Goal: Task Accomplishment & Management: Complete application form

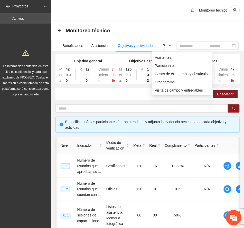
click at [169, 45] on icon "ellipsis" at bounding box center [171, 46] width 4 height 4
click at [166, 57] on span "Asistentes" at bounding box center [182, 58] width 55 height 6
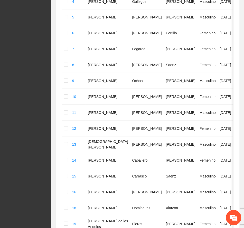
scroll to position [286, 0]
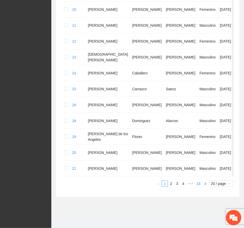
click at [197, 184] on link "13" at bounding box center [198, 184] width 7 height 6
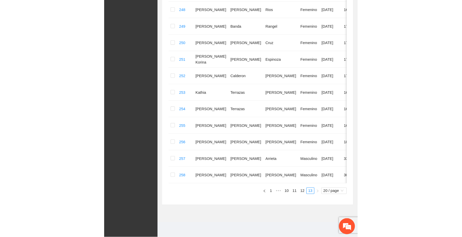
scroll to position [184, 0]
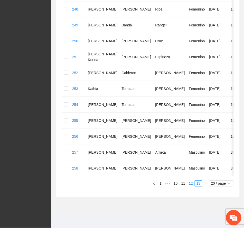
click at [191, 182] on link "12" at bounding box center [190, 184] width 7 height 6
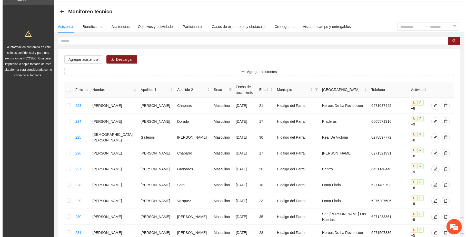
scroll to position [13, 0]
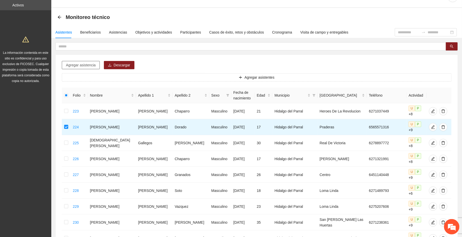
click at [88, 62] on button "Agregar asistencia" at bounding box center [81, 65] width 38 height 8
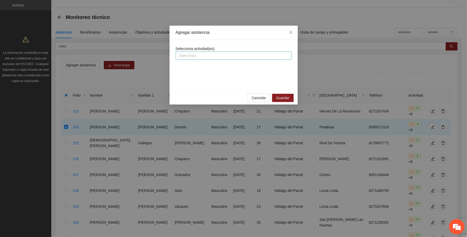
click at [213, 56] on div at bounding box center [233, 56] width 113 height 6
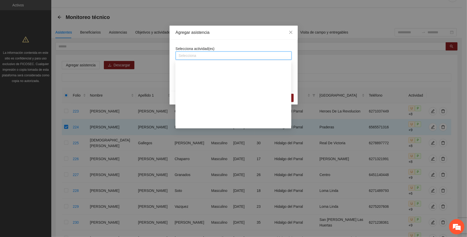
scroll to position [513, 0]
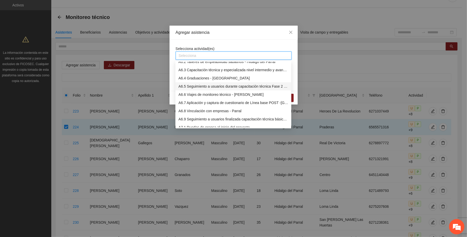
click at [220, 88] on div "A6.5 Seguimiento a usuarios durante capacitación técnica Fase 2 - Parral" at bounding box center [234, 87] width 110 height 6
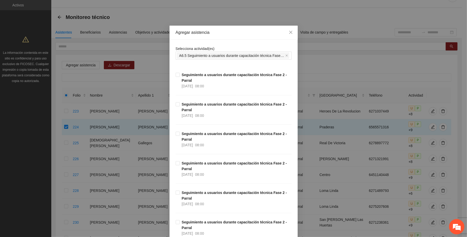
click at [236, 33] on div "Agregar asistencia" at bounding box center [234, 33] width 116 height 6
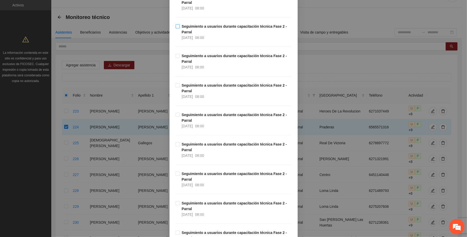
scroll to position [103, 0]
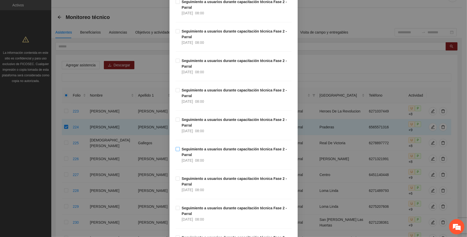
click at [202, 155] on span "Seguimiento a usuarios durante capacitación técnica Fase 2 - Parral [DATE] 08:00" at bounding box center [236, 155] width 112 height 17
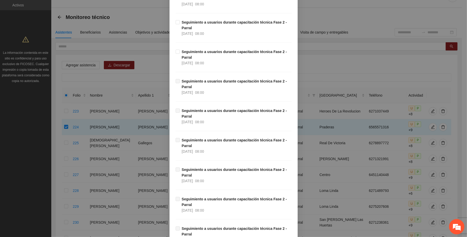
scroll to position [342, 0]
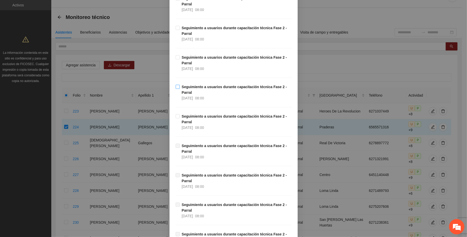
click at [202, 91] on span "Seguimiento a usuarios durante capacitación técnica Fase 2 - Parral [DATE] 08:00" at bounding box center [236, 92] width 112 height 17
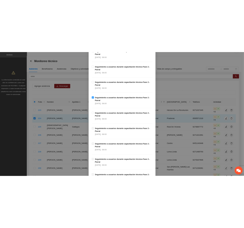
scroll to position [880, 0]
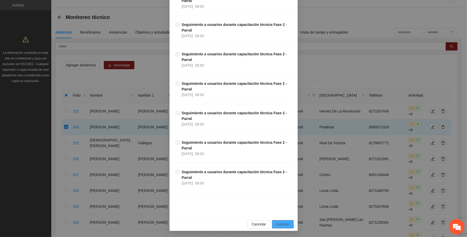
click at [244, 224] on span "Guardar" at bounding box center [282, 225] width 13 height 6
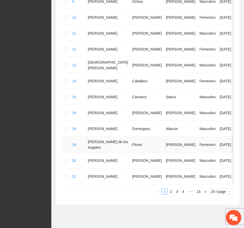
scroll to position [286, 0]
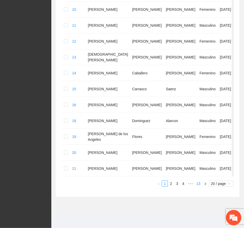
click at [199, 183] on link "13" at bounding box center [198, 184] width 7 height 6
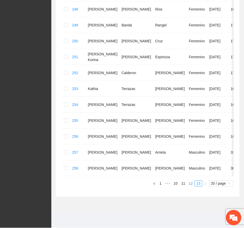
scroll to position [184, 0]
click at [190, 185] on link "12" at bounding box center [190, 184] width 7 height 6
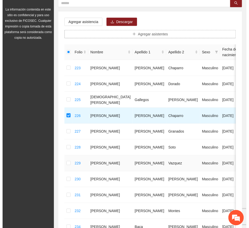
scroll to position [0, 0]
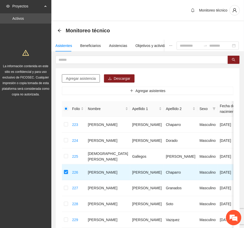
click at [88, 76] on span "Agregar asistencia" at bounding box center [81, 79] width 30 height 6
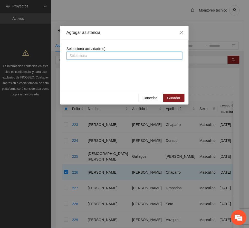
click at [109, 58] on div at bounding box center [124, 56] width 113 height 6
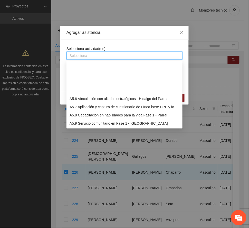
scroll to position [513, 0]
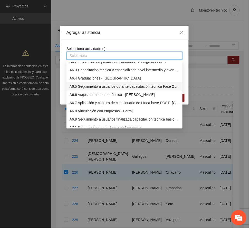
click at [128, 88] on div "A6.5 Seguimiento a usuarios durante capacitación técnica Fase 2 - Parral" at bounding box center [125, 87] width 110 height 6
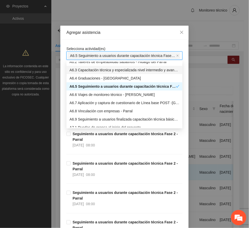
click at [125, 36] on div "Agregar asistencia" at bounding box center [124, 33] width 128 height 14
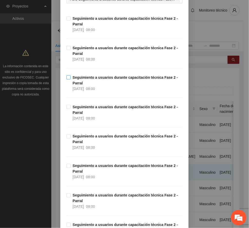
scroll to position [137, 0]
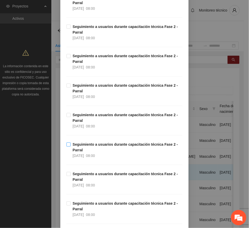
click at [92, 145] on strong "Seguimiento a usuarios durante capacitación técnica Fase 2 - Parral" at bounding box center [125, 148] width 105 height 10
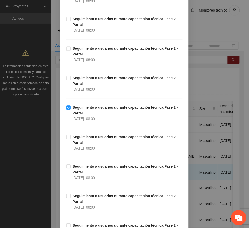
scroll to position [239, 0]
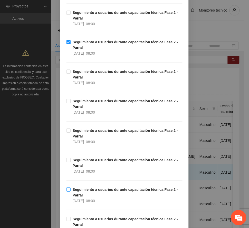
click at [81, 191] on strong "Seguimiento a usuarios durante capacitación técnica Fase 2 - Parral" at bounding box center [125, 193] width 105 height 10
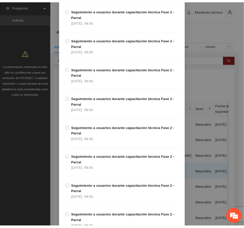
scroll to position [889, 0]
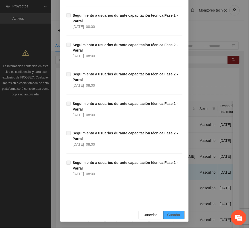
click at [175, 214] on span "Guardar" at bounding box center [173, 215] width 13 height 6
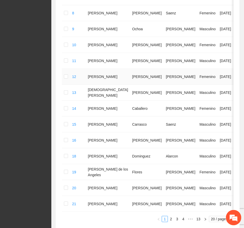
scroll to position [274, 0]
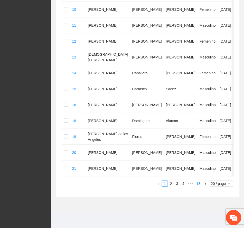
click at [198, 187] on link "13" at bounding box center [198, 184] width 7 height 6
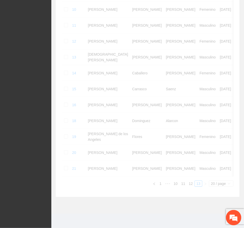
scroll to position [184, 0]
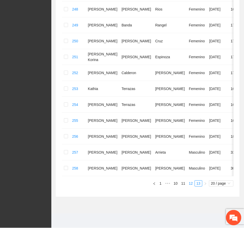
click at [189, 182] on link "12" at bounding box center [190, 184] width 7 height 6
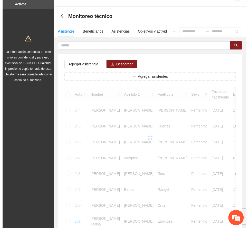
scroll to position [0, 0]
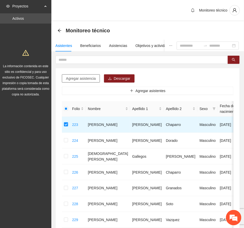
click at [91, 80] on span "Agregar asistencia" at bounding box center [81, 79] width 30 height 6
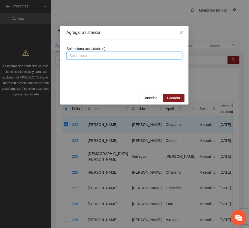
click at [107, 57] on div at bounding box center [124, 56] width 113 height 6
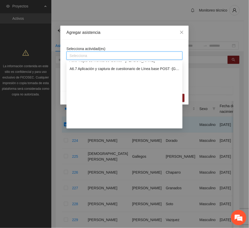
scroll to position [479, 0]
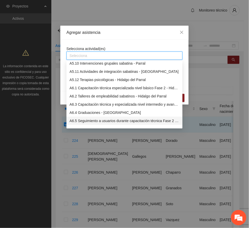
click at [101, 121] on div "A6.5 Seguimiento a usuarios durante capacitación técnica Fase 2 - Parral" at bounding box center [125, 121] width 110 height 6
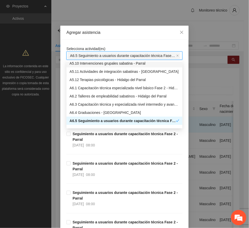
click at [117, 32] on div "Agregar asistencia" at bounding box center [124, 33] width 116 height 6
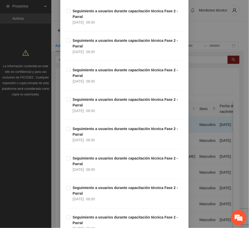
scroll to position [103, 0]
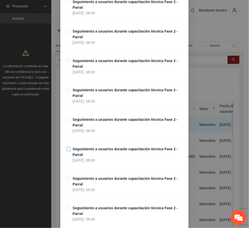
click at [94, 149] on strong "Seguimiento a usuarios durante capacitación técnica Fase 2 - Parral" at bounding box center [125, 152] width 105 height 10
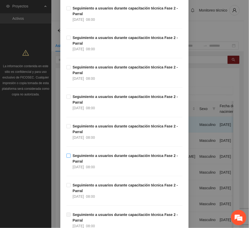
scroll to position [274, 0]
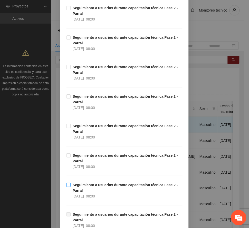
click at [108, 186] on strong "Seguimiento a usuarios durante capacitación técnica Fase 2 - Parral" at bounding box center [125, 188] width 105 height 10
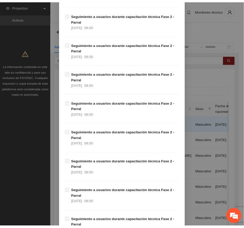
scroll to position [889, 0]
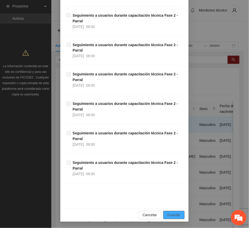
click at [170, 214] on span "Guardar" at bounding box center [173, 215] width 13 height 6
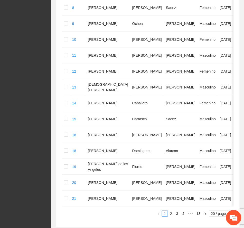
scroll to position [286, 0]
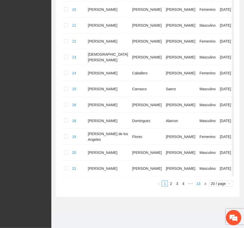
click at [198, 183] on link "13" at bounding box center [198, 184] width 7 height 6
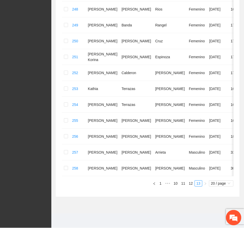
scroll to position [184, 0]
click at [190, 184] on link "12" at bounding box center [190, 184] width 7 height 6
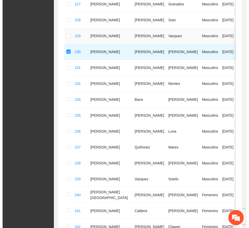
scroll to position [47, 0]
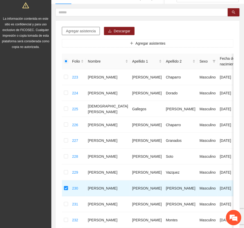
click at [90, 30] on span "Agregar asistencia" at bounding box center [81, 31] width 30 height 6
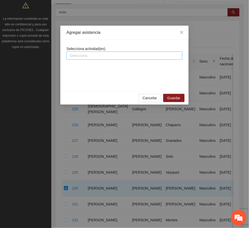
click at [119, 55] on div at bounding box center [124, 56] width 113 height 6
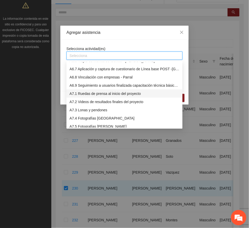
scroll to position [513, 0]
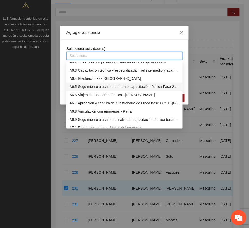
click at [91, 85] on div "A6.5 Seguimiento a usuarios durante capacitación técnica Fase 2 - Parral" at bounding box center [125, 87] width 110 height 6
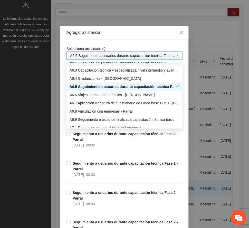
click at [118, 33] on div "Agregar asistencia" at bounding box center [124, 33] width 116 height 6
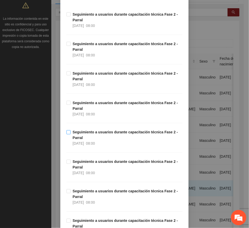
scroll to position [205, 0]
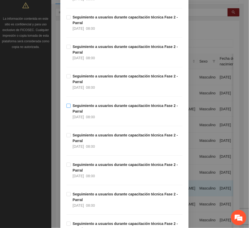
click at [91, 107] on strong "Seguimiento a usuarios durante capacitación técnica Fase 2 - Parral" at bounding box center [125, 109] width 105 height 10
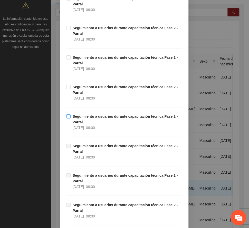
click at [95, 121] on span "Seguimiento a usuarios durante capacitación técnica Fase 2 - Parral [DATE] 08:00" at bounding box center [127, 122] width 112 height 17
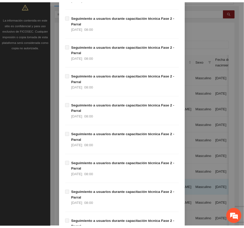
scroll to position [889, 0]
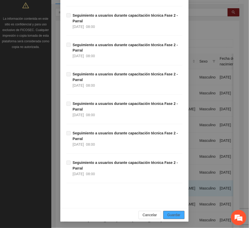
click at [174, 217] on span "Guardar" at bounding box center [173, 215] width 13 height 6
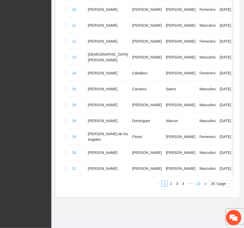
scroll to position [286, 0]
click at [198, 185] on link "13" at bounding box center [198, 184] width 7 height 6
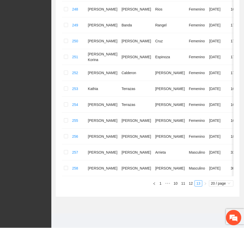
scroll to position [184, 0]
click at [191, 184] on link "12" at bounding box center [190, 184] width 7 height 6
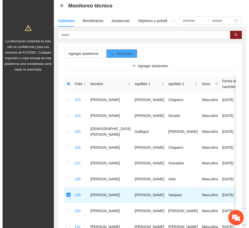
scroll to position [13, 0]
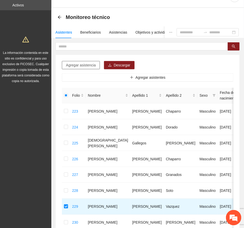
click at [85, 65] on span "Agregar asistencia" at bounding box center [81, 65] width 30 height 6
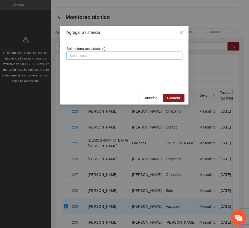
click at [117, 54] on div at bounding box center [124, 56] width 113 height 6
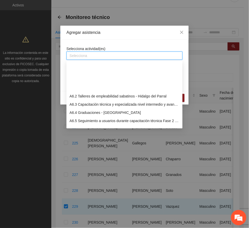
scroll to position [513, 0]
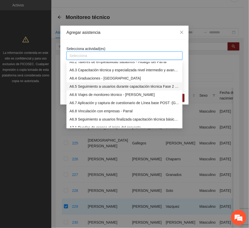
click at [77, 86] on div "A6.5 Seguimiento a usuarios durante capacitación técnica Fase 2 - Parral" at bounding box center [125, 87] width 110 height 6
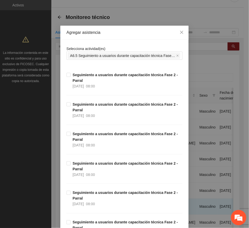
click at [114, 30] on div "Agregar asistencia" at bounding box center [124, 33] width 116 height 6
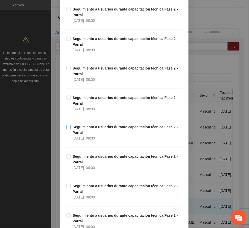
scroll to position [68, 0]
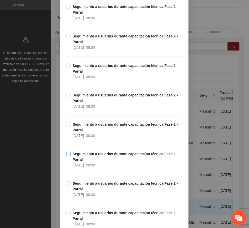
click at [82, 153] on strong "Seguimiento a usuarios durante capacitación técnica Fase 2 - Parral" at bounding box center [125, 157] width 105 height 10
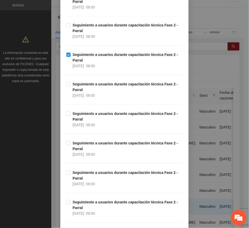
scroll to position [205, 0]
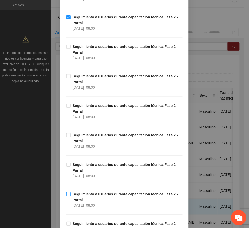
click at [89, 196] on strong "Seguimiento a usuarios durante capacitación técnica Fase 2 - Parral" at bounding box center [125, 197] width 105 height 10
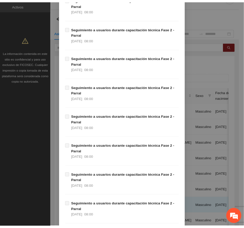
scroll to position [889, 0]
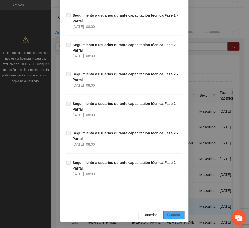
click at [176, 216] on span "Guardar" at bounding box center [173, 215] width 13 height 6
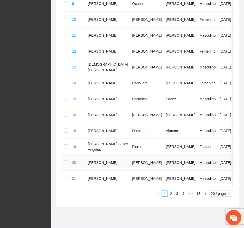
scroll to position [286, 0]
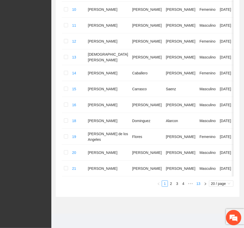
click at [198, 184] on link "13" at bounding box center [198, 184] width 7 height 6
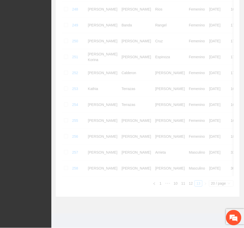
scroll to position [184, 0]
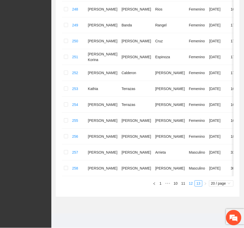
click at [190, 182] on link "12" at bounding box center [190, 184] width 7 height 6
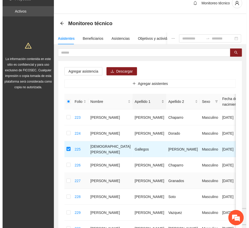
scroll to position [0, 0]
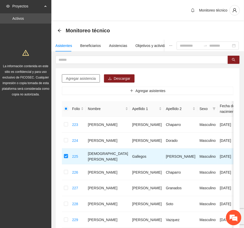
click at [92, 80] on span "Agregar asistencia" at bounding box center [81, 79] width 30 height 6
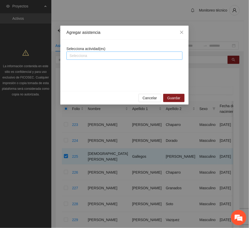
click at [108, 54] on div at bounding box center [124, 56] width 113 height 6
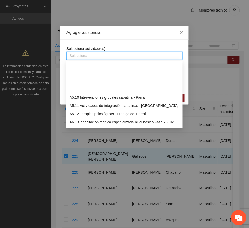
scroll to position [479, 0]
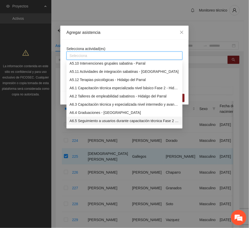
click at [107, 121] on div "A6.5 Seguimiento a usuarios durante capacitación técnica Fase 2 - Parral" at bounding box center [125, 121] width 110 height 6
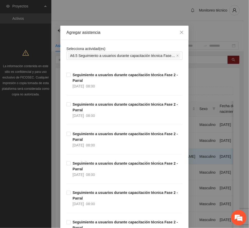
click at [120, 35] on div "Agregar asistencia" at bounding box center [124, 33] width 116 height 6
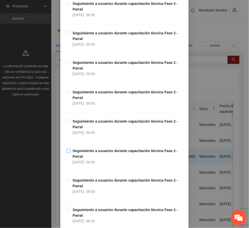
scroll to position [171, 0]
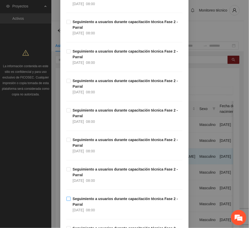
click at [94, 198] on strong "Seguimiento a usuarios durante capacitación técnica Fase 2 - Parral" at bounding box center [125, 202] width 105 height 10
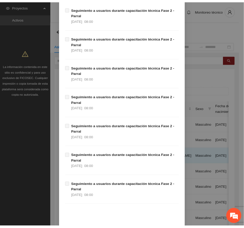
scroll to position [889, 0]
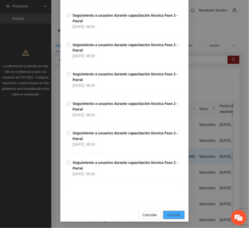
click at [175, 215] on span "Guardar" at bounding box center [173, 215] width 13 height 6
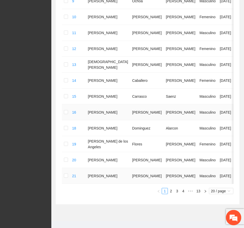
scroll to position [286, 0]
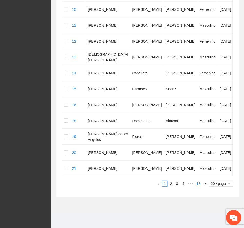
click at [198, 183] on link "13" at bounding box center [198, 184] width 7 height 6
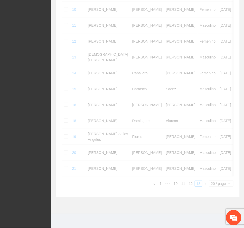
scroll to position [184, 0]
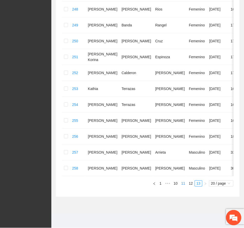
click at [183, 184] on link "11" at bounding box center [183, 184] width 7 height 6
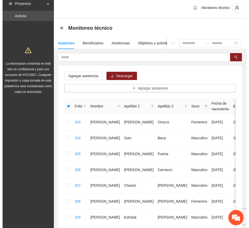
scroll to position [0, 0]
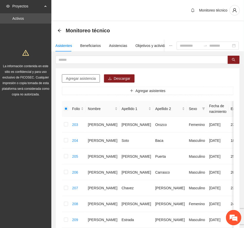
click at [85, 79] on span "Agregar asistencia" at bounding box center [81, 79] width 30 height 6
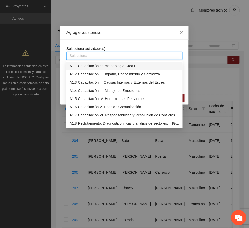
click at [99, 54] on div at bounding box center [124, 56] width 113 height 6
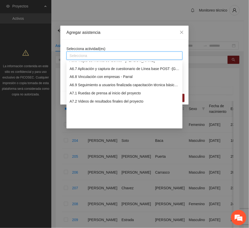
scroll to position [513, 0]
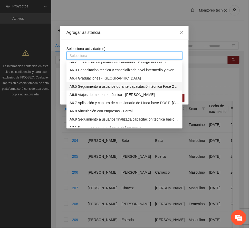
click at [95, 86] on div "A6.5 Seguimiento a usuarios durante capacitación técnica Fase 2 - Parral" at bounding box center [125, 87] width 110 height 6
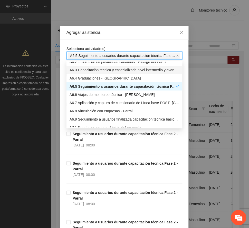
click at [115, 34] on div "Agregar asistencia" at bounding box center [124, 33] width 116 height 6
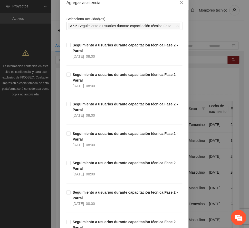
scroll to position [137, 0]
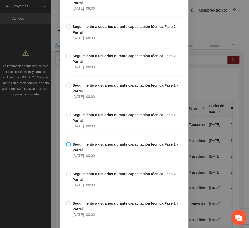
click at [94, 145] on strong "Seguimiento a usuarios durante capacitación técnica Fase 2 - Parral" at bounding box center [125, 148] width 105 height 10
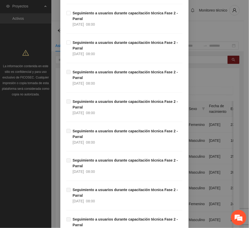
scroll to position [376, 0]
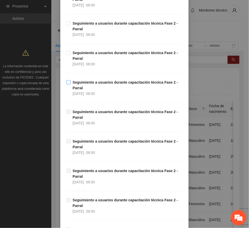
click at [94, 81] on strong "Seguimiento a usuarios durante capacitación técnica Fase 2 - Parral" at bounding box center [125, 85] width 105 height 10
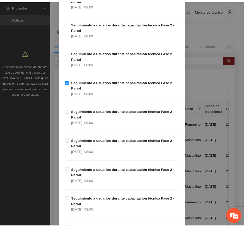
scroll to position [889, 0]
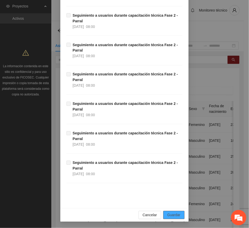
click at [173, 216] on span "Guardar" at bounding box center [173, 215] width 13 height 6
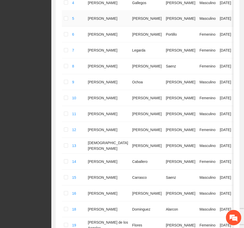
scroll to position [274, 0]
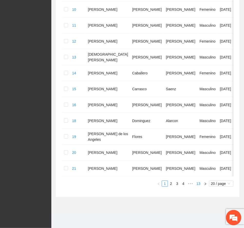
click at [198, 187] on link "13" at bounding box center [198, 184] width 7 height 6
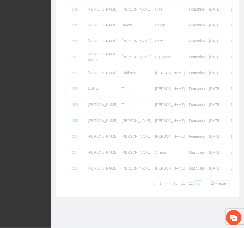
scroll to position [184, 0]
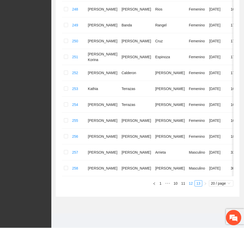
click at [189, 182] on link "12" at bounding box center [190, 184] width 7 height 6
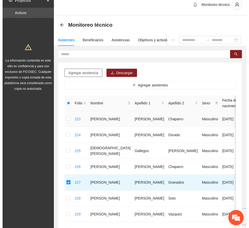
scroll to position [0, 0]
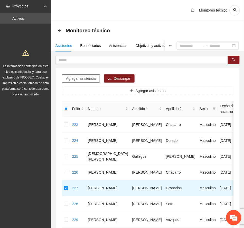
click at [83, 78] on span "Agregar asistencia" at bounding box center [81, 79] width 30 height 6
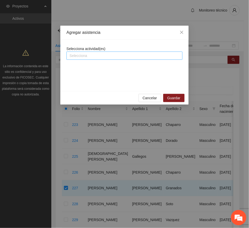
click at [100, 57] on div at bounding box center [124, 56] width 113 height 6
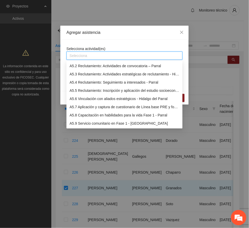
scroll to position [513, 0]
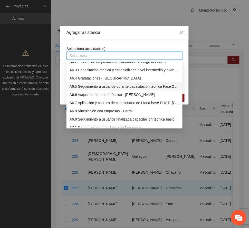
click at [96, 88] on div "A6.5 Seguimiento a usuarios durante capacitación técnica Fase 2 - Parral" at bounding box center [125, 87] width 110 height 6
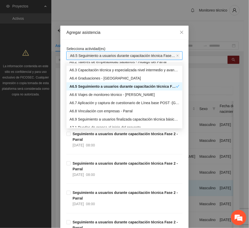
click at [118, 34] on div "Agregar asistencia" at bounding box center [124, 33] width 116 height 6
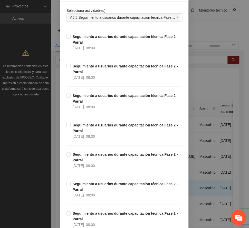
scroll to position [137, 0]
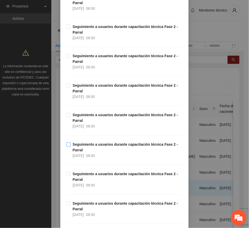
click at [105, 146] on strong "Seguimiento a usuarios durante capacitación técnica Fase 2 - Parral" at bounding box center [125, 148] width 105 height 10
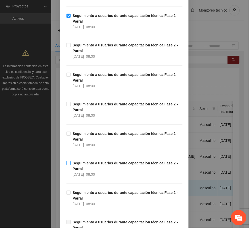
scroll to position [274, 0]
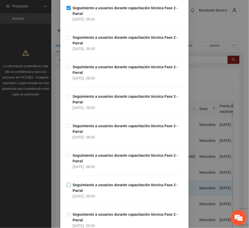
click at [87, 185] on strong "Seguimiento a usuarios durante capacitación técnica Fase 2 - Parral" at bounding box center [125, 188] width 105 height 10
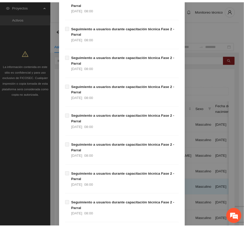
scroll to position [889, 0]
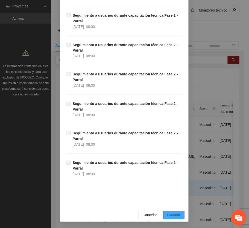
click at [178, 213] on span "Guardar" at bounding box center [173, 215] width 13 height 6
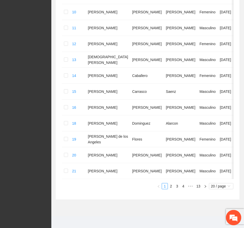
scroll to position [286, 0]
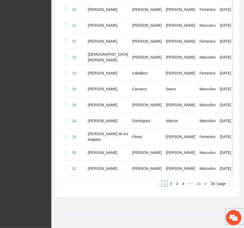
click at [198, 183] on link "13" at bounding box center [198, 184] width 7 height 6
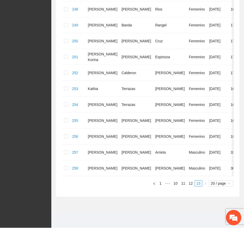
scroll to position [184, 0]
click at [191, 183] on link "12" at bounding box center [190, 184] width 7 height 6
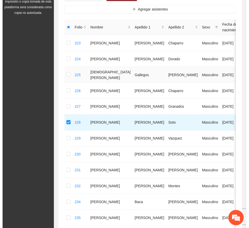
scroll to position [0, 0]
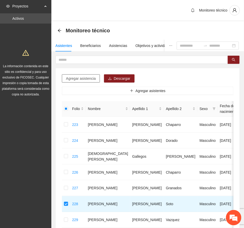
click at [83, 79] on span "Agregar asistencia" at bounding box center [81, 79] width 30 height 6
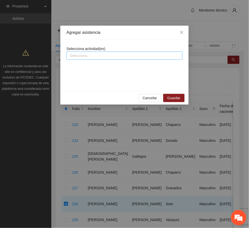
click at [111, 55] on div at bounding box center [124, 56] width 113 height 6
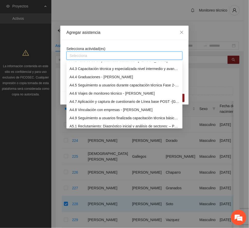
scroll to position [479, 0]
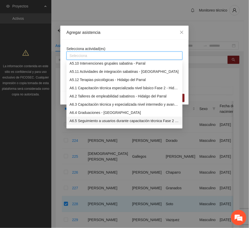
click at [105, 121] on div "A6.5 Seguimiento a usuarios durante capacitación técnica Fase 2 - Parral" at bounding box center [125, 121] width 110 height 6
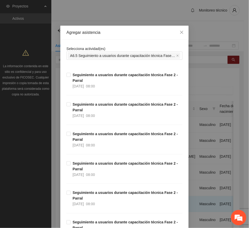
click at [118, 36] on div "Agregar asistencia" at bounding box center [124, 33] width 128 height 14
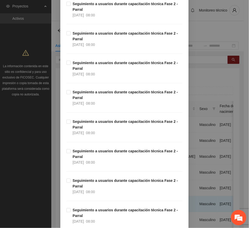
scroll to position [103, 0]
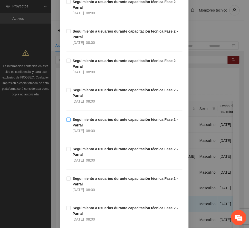
click at [92, 121] on strong "Seguimiento a usuarios durante capacitación técnica Fase 2 - Parral" at bounding box center [125, 123] width 105 height 10
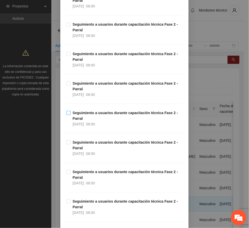
scroll to position [274, 0]
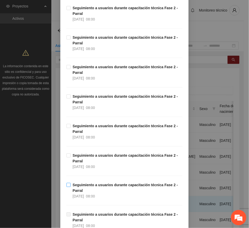
click at [88, 187] on strong "Seguimiento a usuarios durante capacitación técnica Fase 2 - Parral" at bounding box center [125, 188] width 105 height 10
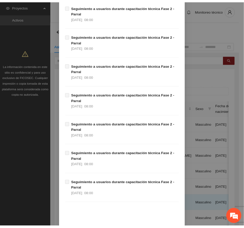
scroll to position [889, 0]
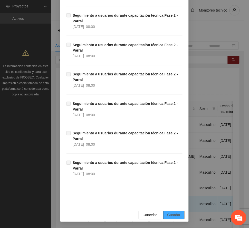
click at [170, 215] on span "Guardar" at bounding box center [173, 215] width 13 height 6
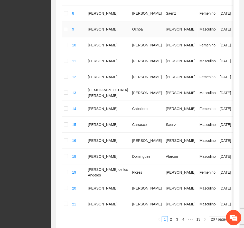
scroll to position [286, 0]
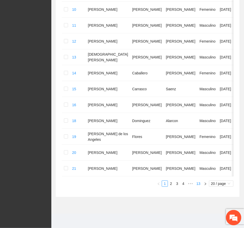
click at [198, 185] on link "13" at bounding box center [198, 184] width 7 height 6
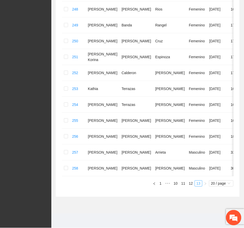
scroll to position [184, 0]
click at [189, 185] on link "12" at bounding box center [190, 184] width 7 height 6
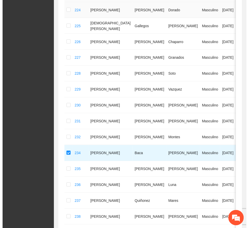
scroll to position [13, 0]
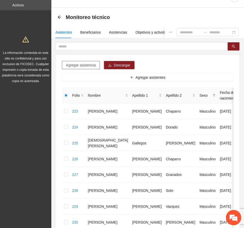
click at [90, 65] on span "Agregar asistencia" at bounding box center [81, 65] width 30 height 6
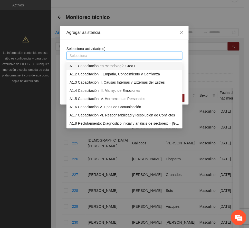
click at [99, 56] on div at bounding box center [124, 56] width 113 height 6
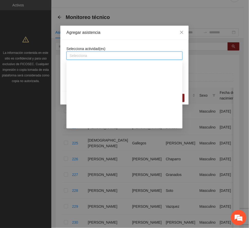
scroll to position [479, 0]
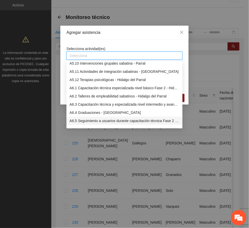
click at [114, 119] on div "A6.5 Seguimiento a usuarios durante capacitación técnica Fase 2 - Parral" at bounding box center [125, 121] width 110 height 6
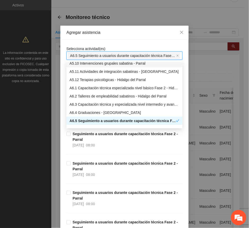
click at [127, 28] on div "Agregar asistencia" at bounding box center [124, 33] width 128 height 14
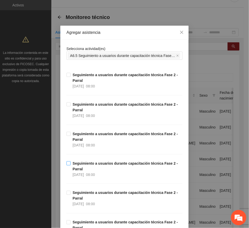
drag, startPoint x: 95, startPoint y: 167, endPoint x: 107, endPoint y: 163, distance: 12.8
click at [95, 166] on span "Seguimiento a usuarios durante capacitación técnica Fase 2 - Parral [DATE] 08:00" at bounding box center [127, 169] width 112 height 17
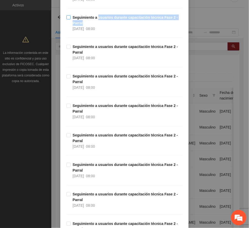
scroll to position [103, 0]
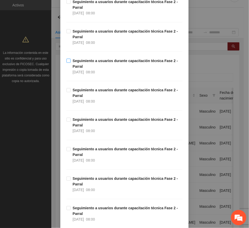
click at [82, 60] on strong "Seguimiento a usuarios durante capacitación técnica Fase 2 - Parral" at bounding box center [125, 64] width 105 height 10
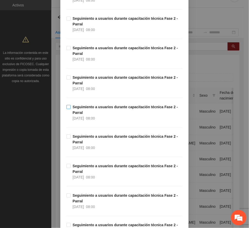
scroll to position [239, 0]
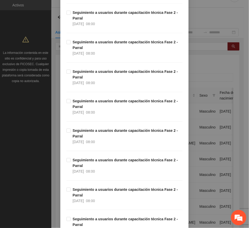
drag, startPoint x: 90, startPoint y: 190, endPoint x: 106, endPoint y: 185, distance: 17.0
click at [90, 190] on strong "Seguimiento a usuarios durante capacitación técnica Fase 2 - Parral" at bounding box center [125, 193] width 105 height 10
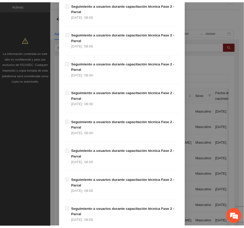
scroll to position [889, 0]
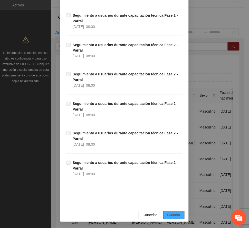
click at [177, 214] on span "Guardar" at bounding box center [173, 215] width 13 height 6
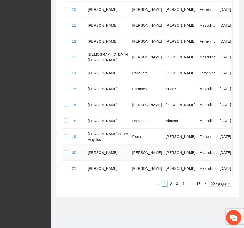
scroll to position [286, 0]
click at [198, 183] on link "13" at bounding box center [198, 184] width 7 height 6
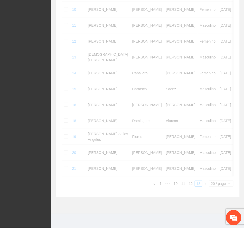
scroll to position [184, 0]
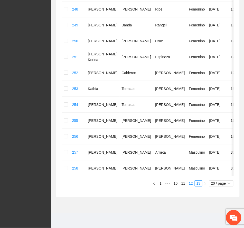
click at [189, 184] on link "12" at bounding box center [190, 184] width 7 height 6
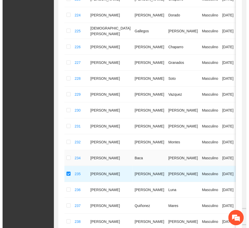
scroll to position [13, 0]
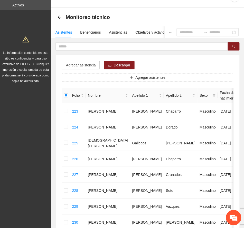
click at [93, 66] on span "Agregar asistencia" at bounding box center [81, 65] width 30 height 6
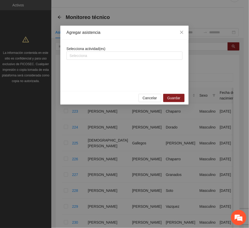
click at [105, 51] on div "Selecciona actividad(es) Selecciona" at bounding box center [124, 53] width 116 height 14
drag, startPoint x: 104, startPoint y: 56, endPoint x: 101, endPoint y: 73, distance: 17.6
click at [104, 56] on div at bounding box center [124, 56] width 113 height 6
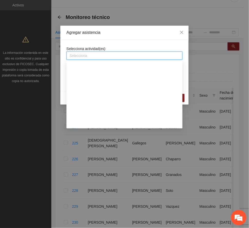
scroll to position [513, 0]
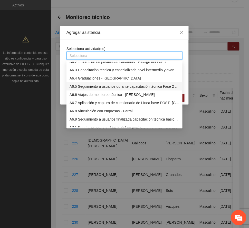
click at [92, 88] on div "A6.5 Seguimiento a usuarios durante capacitación técnica Fase 2 - Parral" at bounding box center [125, 87] width 110 height 6
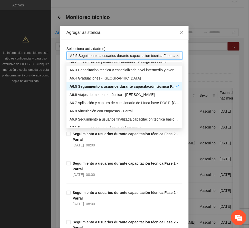
click at [117, 30] on div "Agregar asistencia" at bounding box center [124, 33] width 116 height 6
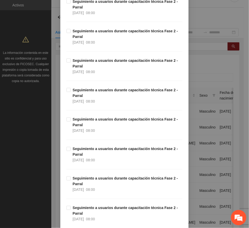
scroll to position [103, 0]
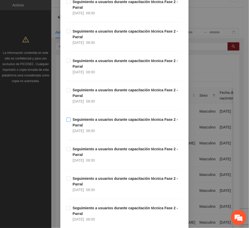
click at [96, 121] on strong "Seguimiento a usuarios durante capacitación técnica Fase 2 - Parral" at bounding box center [125, 123] width 105 height 10
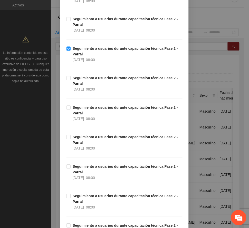
scroll to position [274, 0]
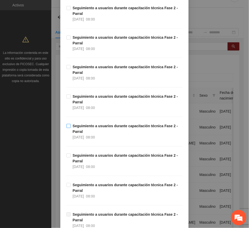
click at [94, 128] on strong "Seguimiento a usuarios durante capacitación técnica Fase 2 - Parral" at bounding box center [125, 129] width 105 height 10
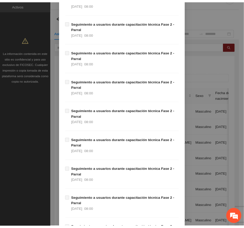
scroll to position [889, 0]
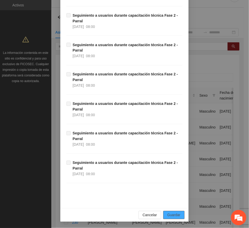
click at [176, 215] on span "Guardar" at bounding box center [173, 215] width 13 height 6
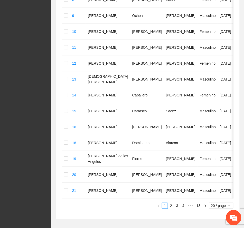
scroll to position [286, 0]
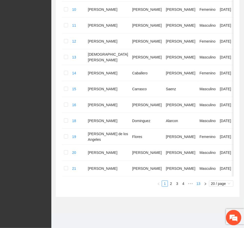
click at [197, 184] on link "13" at bounding box center [198, 184] width 7 height 6
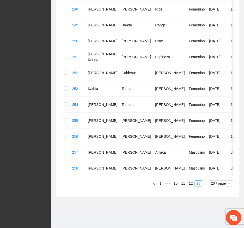
scroll to position [184, 0]
click at [191, 184] on link "12" at bounding box center [190, 184] width 7 height 6
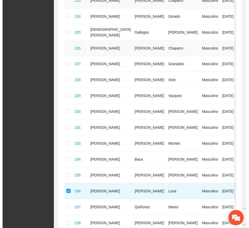
scroll to position [13, 0]
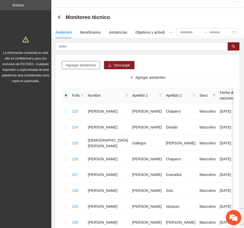
click at [88, 66] on span "Agregar asistencia" at bounding box center [81, 65] width 30 height 6
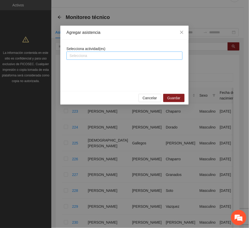
click at [94, 55] on div at bounding box center [124, 56] width 113 height 6
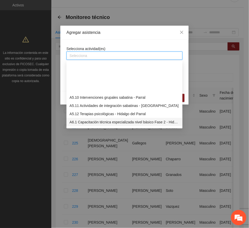
scroll to position [479, 0]
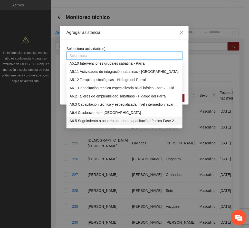
click at [93, 118] on div "A6.5 Seguimiento a usuarios durante capacitación técnica Fase 2 - Parral" at bounding box center [125, 121] width 110 height 6
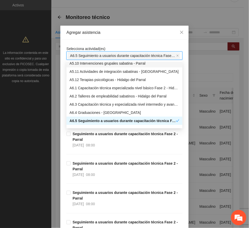
click at [110, 31] on div "Agregar asistencia" at bounding box center [124, 33] width 116 height 6
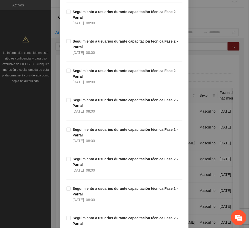
scroll to position [103, 0]
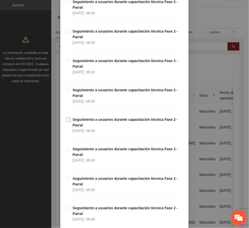
click at [107, 120] on strong "Seguimiento a usuarios durante capacitación técnica Fase 2 - Parral" at bounding box center [125, 123] width 105 height 10
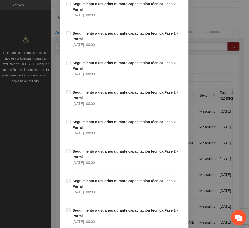
scroll to position [308, 0]
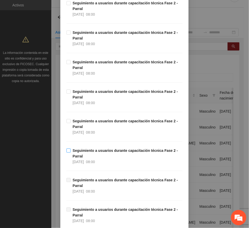
click at [101, 151] on strong "Seguimiento a usuarios durante capacitación técnica Fase 2 - Parral" at bounding box center [125, 154] width 105 height 10
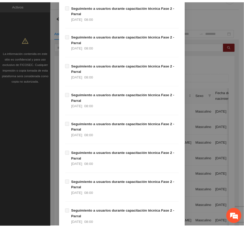
scroll to position [889, 0]
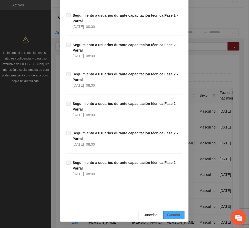
click at [177, 217] on span "Guardar" at bounding box center [173, 215] width 13 height 6
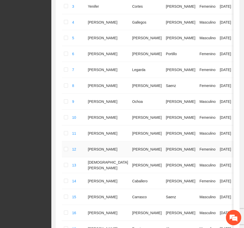
scroll to position [286, 0]
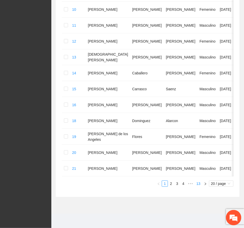
click at [196, 183] on link "13" at bounding box center [198, 184] width 7 height 6
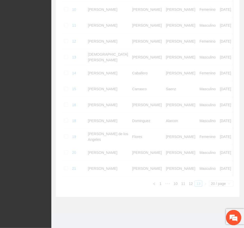
scroll to position [184, 0]
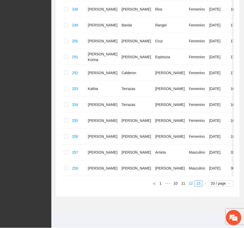
click at [191, 183] on link "12" at bounding box center [190, 184] width 7 height 6
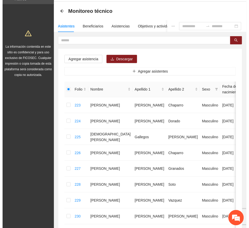
scroll to position [13, 0]
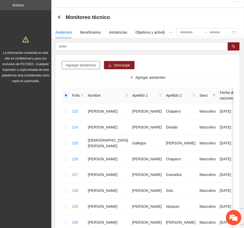
click at [83, 66] on span "Agregar asistencia" at bounding box center [81, 65] width 30 height 6
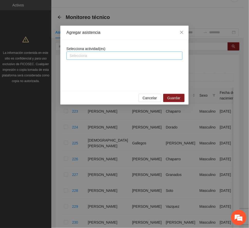
click at [103, 57] on div at bounding box center [124, 56] width 113 height 6
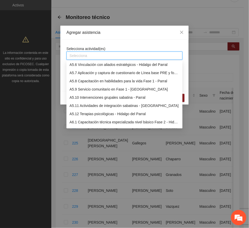
scroll to position [479, 0]
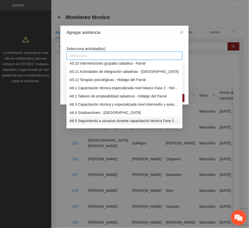
click at [101, 120] on div "A6.5 Seguimiento a usuarios durante capacitación técnica Fase 2 - Parral" at bounding box center [125, 121] width 110 height 6
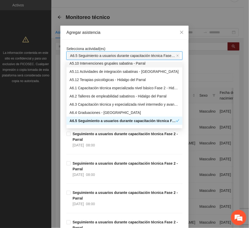
click at [110, 32] on div "Agregar asistencia" at bounding box center [124, 33] width 116 height 6
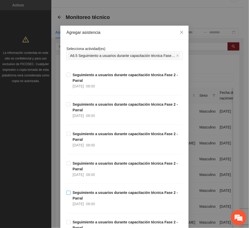
click at [92, 195] on strong "Seguimiento a usuarios durante capacitación técnica Fase 2 - Parral" at bounding box center [125, 196] width 105 height 10
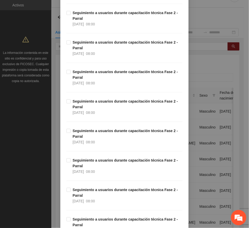
scroll to position [239, 0]
click at [90, 190] on strong "Seguimiento a usuarios durante capacitación técnica Fase 2 - Parral" at bounding box center [125, 193] width 105 height 10
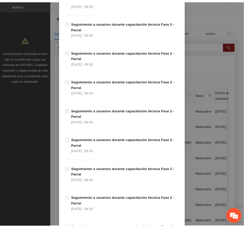
scroll to position [889, 0]
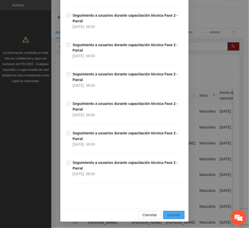
click at [175, 214] on span "Guardar" at bounding box center [173, 215] width 13 height 6
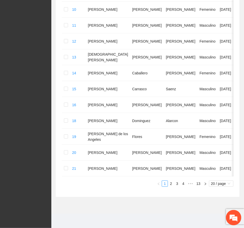
scroll to position [286, 0]
click at [199, 184] on link "13" at bounding box center [198, 184] width 7 height 6
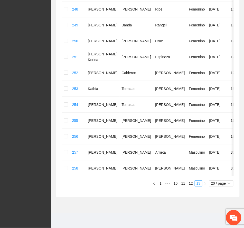
scroll to position [184, 0]
click at [190, 183] on link "12" at bounding box center [190, 184] width 7 height 6
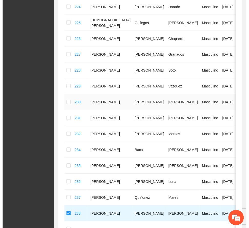
scroll to position [47, 0]
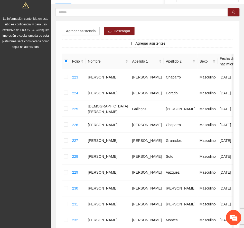
click at [86, 32] on span "Agregar asistencia" at bounding box center [81, 31] width 30 height 6
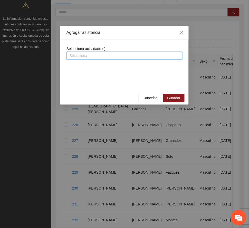
click at [99, 54] on div at bounding box center [124, 56] width 113 height 6
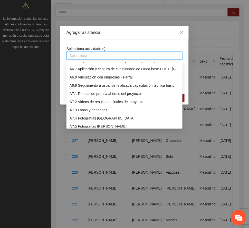
scroll to position [479, 0]
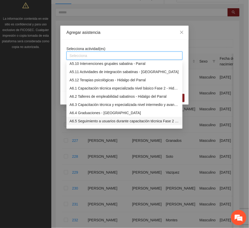
click at [84, 119] on div "A6.5 Seguimiento a usuarios durante capacitación técnica Fase 2 - Parral" at bounding box center [125, 121] width 110 height 6
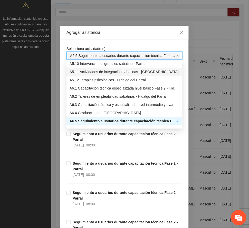
click at [102, 30] on div "Agregar asistencia" at bounding box center [124, 33] width 116 height 6
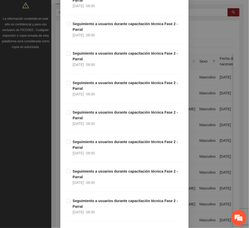
scroll to position [171, 0]
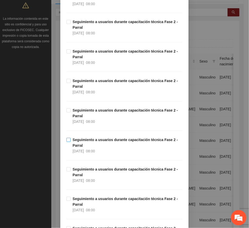
click at [107, 140] on strong "Seguimiento a usuarios durante capacitación técnica Fase 2 - Parral" at bounding box center [125, 143] width 105 height 10
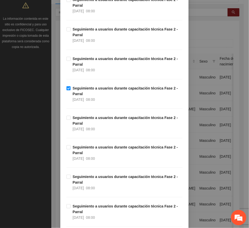
scroll to position [308, 0]
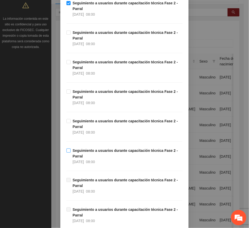
click at [102, 150] on strong "Seguimiento a usuarios durante capacitación técnica Fase 2 - Parral" at bounding box center [125, 154] width 105 height 10
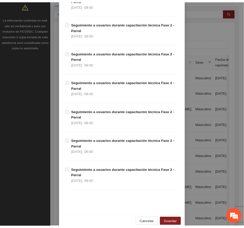
scroll to position [889, 0]
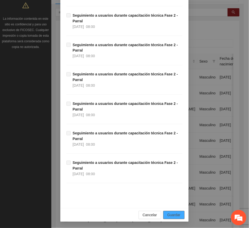
click at [177, 213] on span "Guardar" at bounding box center [173, 215] width 13 height 6
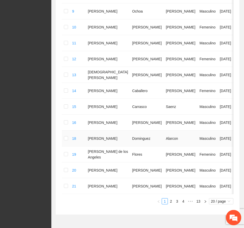
scroll to position [286, 0]
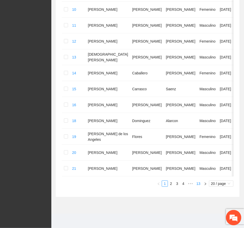
click at [198, 182] on link "13" at bounding box center [198, 184] width 7 height 6
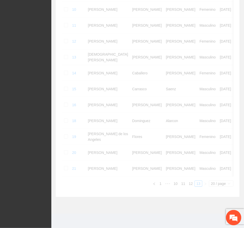
scroll to position [184, 0]
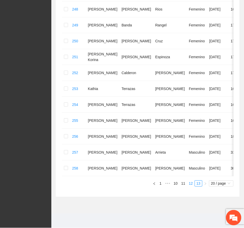
click at [189, 184] on link "12" at bounding box center [190, 184] width 7 height 6
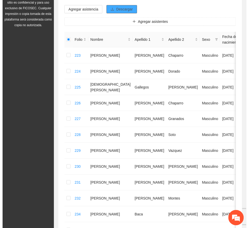
scroll to position [0, 0]
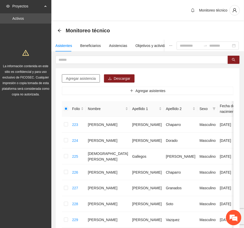
click at [84, 78] on span "Agregar asistencia" at bounding box center [81, 79] width 30 height 6
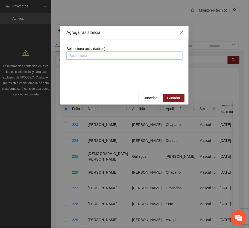
click at [98, 58] on div at bounding box center [124, 56] width 113 height 6
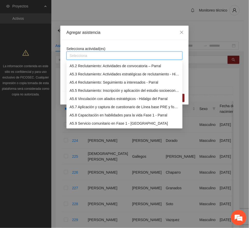
scroll to position [479, 0]
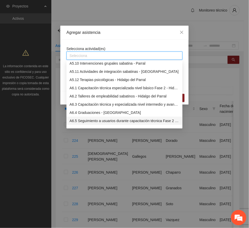
click at [98, 122] on div "A6.5 Seguimiento a usuarios durante capacitación técnica Fase 2 - Parral" at bounding box center [125, 121] width 110 height 6
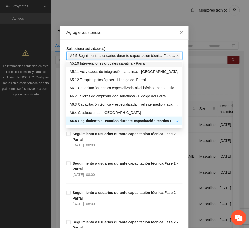
click at [115, 31] on div "Agregar asistencia" at bounding box center [124, 33] width 116 height 6
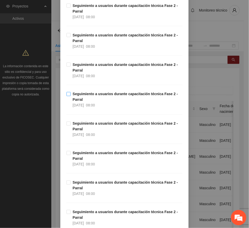
scroll to position [137, 0]
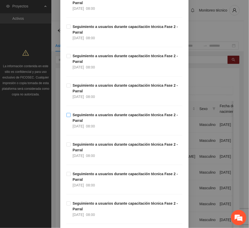
click at [89, 118] on strong "Seguimiento a usuarios durante capacitación técnica Fase 2 - Parral" at bounding box center [125, 118] width 105 height 10
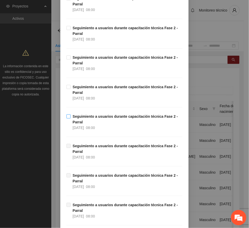
click at [92, 117] on strong "Seguimiento a usuarios durante capacitación técnica Fase 2 - Parral" at bounding box center [125, 119] width 105 height 10
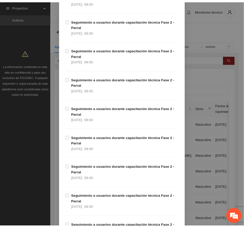
scroll to position [889, 0]
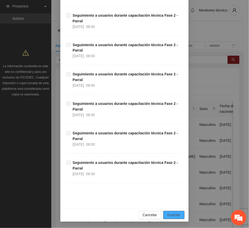
click at [174, 212] on button "Guardar" at bounding box center [173, 215] width 21 height 8
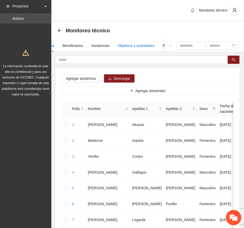
click at [142, 45] on div "Objetivos y actividades" at bounding box center [136, 46] width 37 height 6
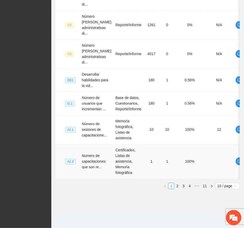
scroll to position [249, 0]
click at [197, 185] on span "•••" at bounding box center [197, 186] width 8 height 6
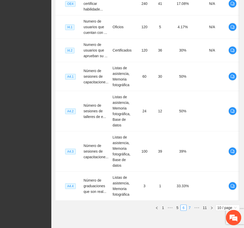
click at [189, 205] on link "7" at bounding box center [190, 208] width 6 height 6
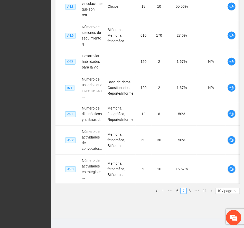
click at [189, 188] on link "8" at bounding box center [190, 191] width 6 height 6
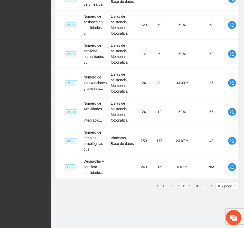
scroll to position [244, 0]
click at [190, 185] on link "9" at bounding box center [190, 186] width 6 height 6
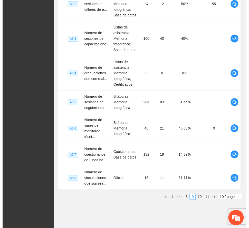
scroll to position [0, 10]
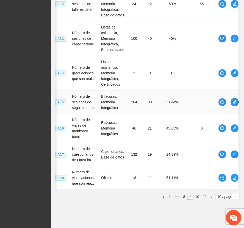
click at [232, 103] on icon "edit" at bounding box center [234, 102] width 4 height 4
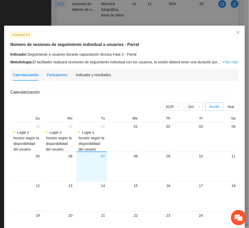
click at [58, 74] on div "Participantes" at bounding box center [57, 75] width 21 height 6
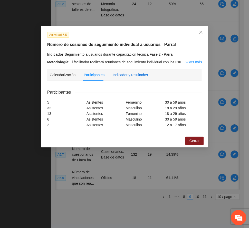
click at [142, 76] on div "Indicador y resultados" at bounding box center [130, 75] width 35 height 6
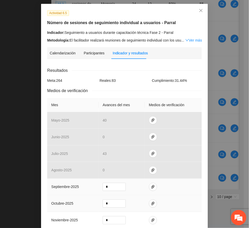
scroll to position [34, 0]
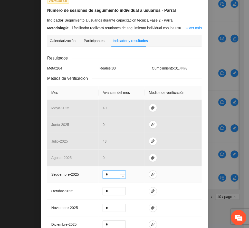
click at [108, 175] on input "*" at bounding box center [114, 175] width 23 height 8
type input "**"
click at [152, 175] on span "paper-clip" at bounding box center [153, 175] width 8 height 4
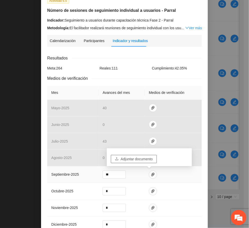
click at [142, 158] on span "Adjuntar documento" at bounding box center [137, 159] width 32 height 6
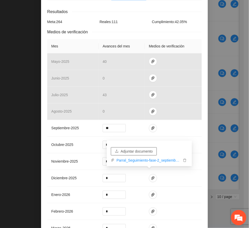
scroll to position [141, 0]
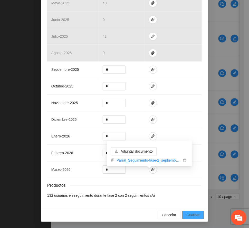
click at [198, 215] on button "Guardar" at bounding box center [192, 215] width 21 height 8
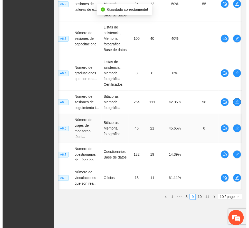
scroll to position [0, 5]
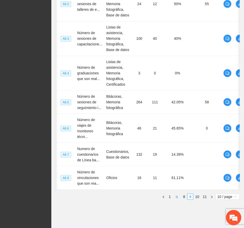
click at [178, 200] on span "•••" at bounding box center [177, 197] width 8 height 6
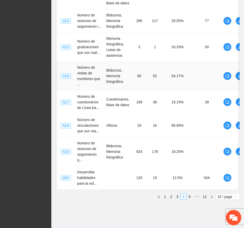
click at [238, 76] on icon "edit" at bounding box center [240, 76] width 4 height 4
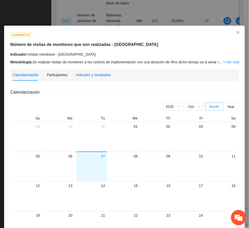
click at [79, 73] on div "Indicador y resultados" at bounding box center [93, 75] width 35 height 6
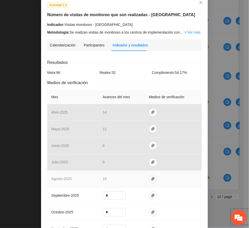
scroll to position [103, 0]
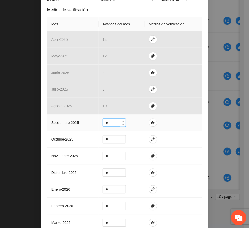
click at [107, 123] on input "*" at bounding box center [114, 123] width 23 height 8
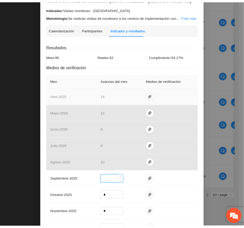
scroll to position [0, 0]
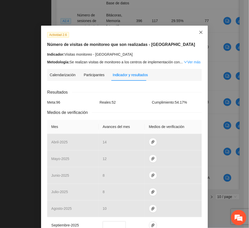
click at [199, 31] on icon "close" at bounding box center [201, 32] width 4 height 4
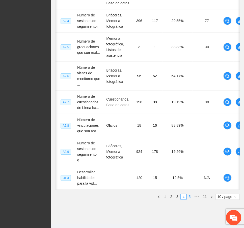
click at [189, 200] on link "5" at bounding box center [190, 197] width 6 height 6
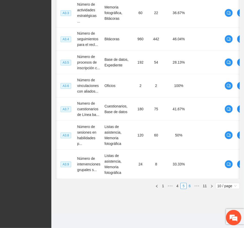
click at [189, 184] on link "6" at bounding box center [190, 186] width 6 height 6
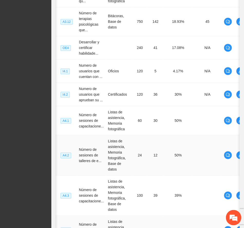
scroll to position [266, 0]
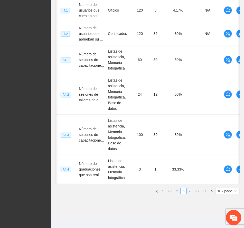
click at [189, 188] on link "7" at bounding box center [190, 191] width 6 height 6
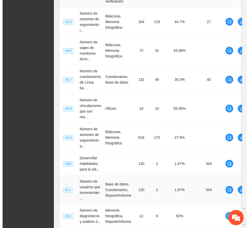
scroll to position [147, 0]
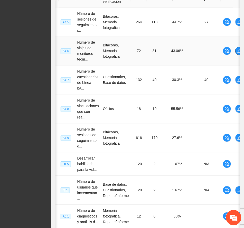
click at [238, 51] on icon "edit" at bounding box center [239, 51] width 4 height 4
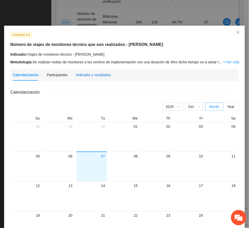
click at [104, 72] on div "Indicador y resultados" at bounding box center [93, 75] width 35 height 6
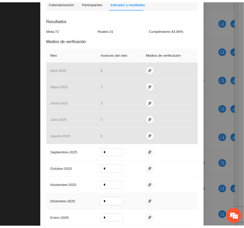
scroll to position [158, 0]
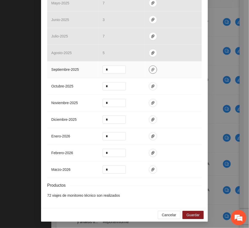
click at [151, 68] on icon "paper-clip" at bounding box center [152, 70] width 3 height 4
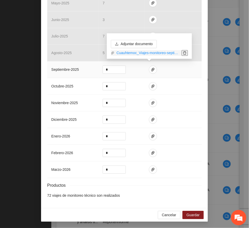
click at [185, 53] on icon "delete" at bounding box center [185, 53] width 4 height 4
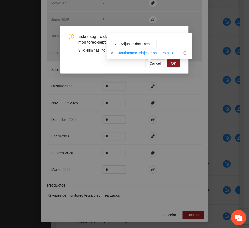
click at [175, 63] on div "Adjuntar documento Cuauhtemoc_Viajes-monitoreo-septiembre.zip" at bounding box center [149, 48] width 85 height 30
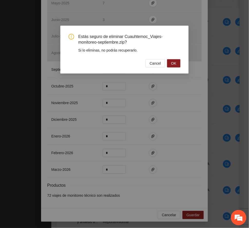
click at [83, 61] on div "Cancel OK" at bounding box center [125, 63] width 112 height 8
drag, startPoint x: 176, startPoint y: 61, endPoint x: 178, endPoint y: 84, distance: 22.9
click at [176, 61] on span "OK" at bounding box center [173, 64] width 5 height 6
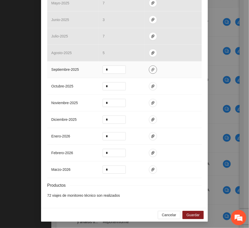
click at [151, 68] on icon "paper-clip" at bounding box center [153, 70] width 4 height 4
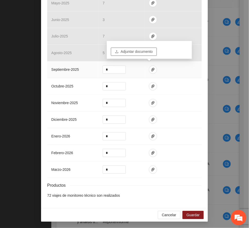
click at [130, 52] on span "Adjuntar documento" at bounding box center [137, 52] width 32 height 6
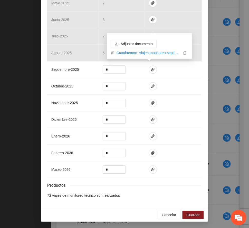
click at [196, 211] on div "Cancelar Guardar" at bounding box center [124, 215] width 167 height 14
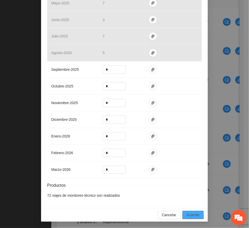
click at [193, 216] on span "Guardar" at bounding box center [193, 215] width 13 height 6
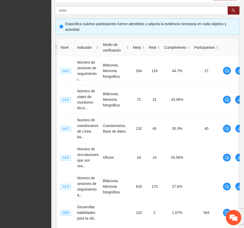
scroll to position [0, 0]
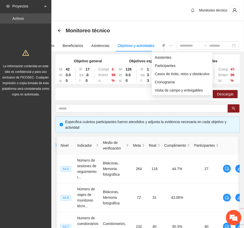
drag, startPoint x: 165, startPoint y: 56, endPoint x: 146, endPoint y: 52, distance: 19.4
click at [163, 55] on span "Asistentes" at bounding box center [182, 58] width 55 height 6
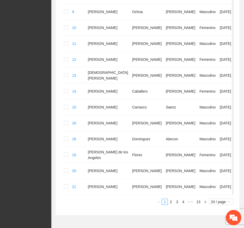
scroll to position [286, 0]
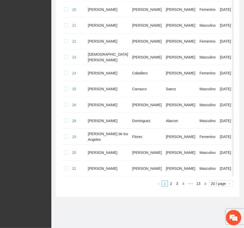
click at [181, 183] on link "4" at bounding box center [183, 184] width 6 height 6
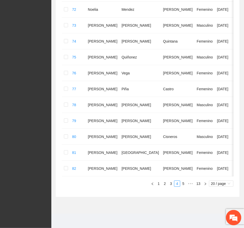
scroll to position [264, 0]
click at [168, 183] on link "3" at bounding box center [171, 184] width 6 height 6
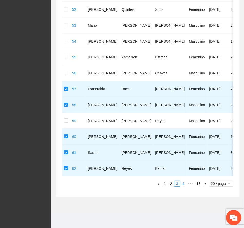
click at [182, 187] on link "4" at bounding box center [183, 184] width 6 height 6
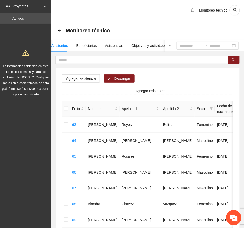
scroll to position [34, 0]
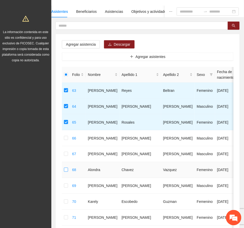
click at [64, 169] on td at bounding box center [66, 170] width 8 height 16
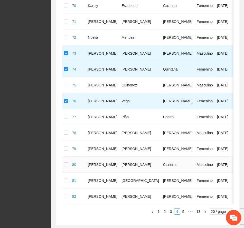
scroll to position [264, 0]
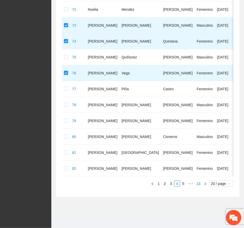
click at [198, 183] on link "13" at bounding box center [198, 184] width 7 height 6
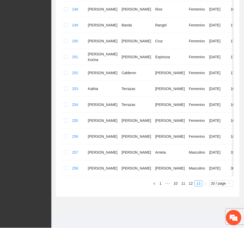
scroll to position [184, 0]
click at [176, 183] on link "10" at bounding box center [175, 184] width 7 height 6
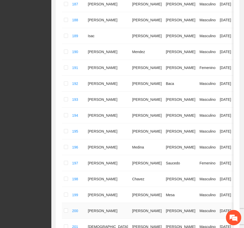
scroll to position [253, 0]
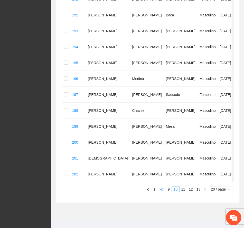
click at [163, 192] on span "•••" at bounding box center [161, 189] width 8 height 6
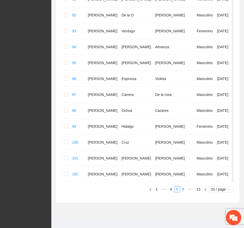
click at [182, 192] on link "6" at bounding box center [183, 190] width 6 height 6
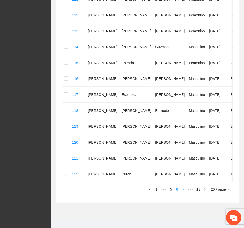
click at [182, 192] on link "7" at bounding box center [183, 190] width 6 height 6
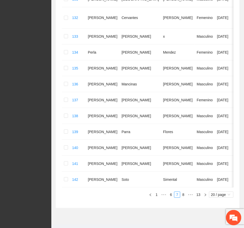
click at [182, 198] on link "8" at bounding box center [183, 195] width 6 height 6
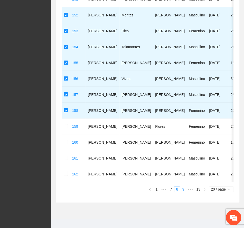
click at [182, 192] on link "9" at bounding box center [183, 190] width 6 height 6
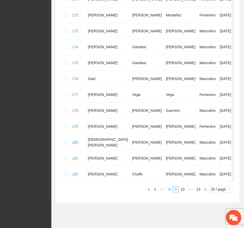
click at [168, 192] on link "8" at bounding box center [170, 190] width 6 height 6
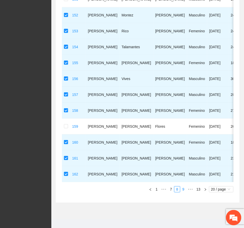
click at [182, 192] on link "9" at bounding box center [183, 190] width 6 height 6
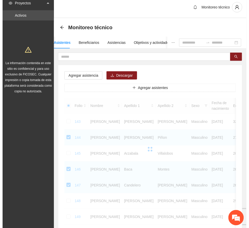
scroll to position [0, 0]
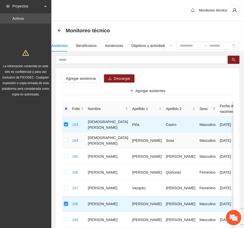
click at [68, 141] on td at bounding box center [66, 141] width 8 height 16
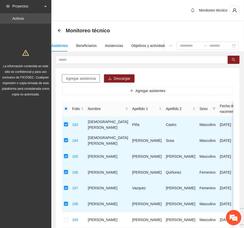
click at [90, 79] on span "Agregar asistencia" at bounding box center [81, 79] width 30 height 6
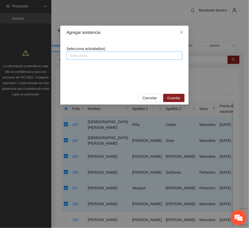
click at [123, 56] on div at bounding box center [124, 56] width 113 height 6
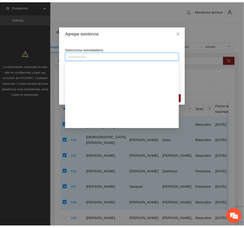
scroll to position [479, 0]
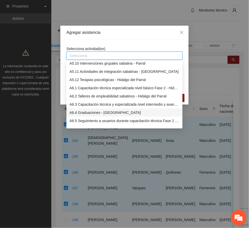
click at [101, 113] on div "A6.4 Graduaciones - [GEOGRAPHIC_DATA]" at bounding box center [125, 113] width 110 height 6
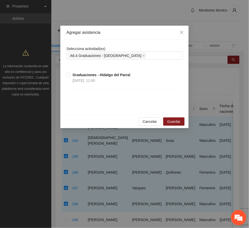
click at [127, 34] on div "Agregar asistencia" at bounding box center [124, 33] width 116 height 6
click at [89, 76] on strong "Graduaciones - Hidalgo del Parral" at bounding box center [102, 75] width 58 height 4
click at [176, 123] on span "Guardar" at bounding box center [173, 122] width 13 height 6
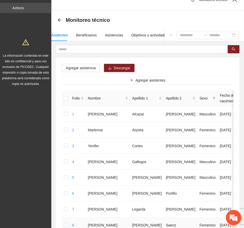
scroll to position [0, 0]
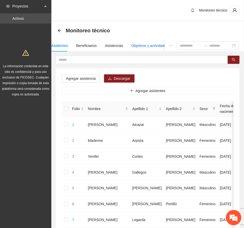
click at [145, 45] on div "Objetivos y actividades" at bounding box center [149, 46] width 37 height 6
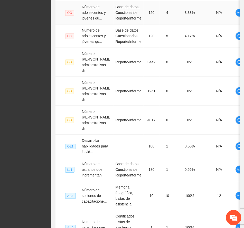
scroll to position [249, 0]
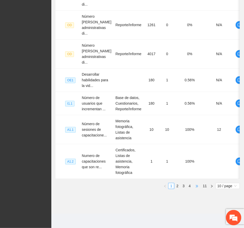
click at [197, 186] on span "•••" at bounding box center [197, 186] width 8 height 6
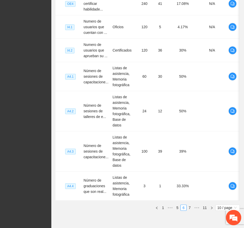
click at [191, 205] on link "7" at bounding box center [190, 208] width 6 height 6
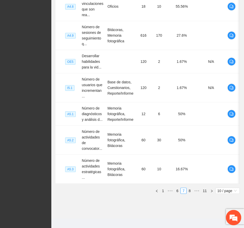
click at [190, 188] on link "8" at bounding box center [190, 191] width 6 height 6
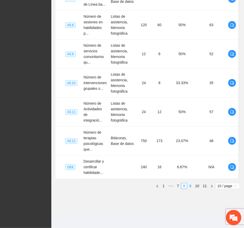
click at [190, 187] on link "9" at bounding box center [190, 186] width 6 height 6
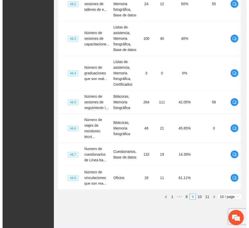
scroll to position [0, 10]
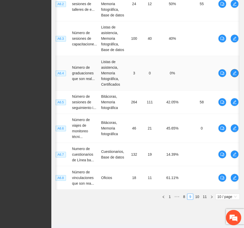
click at [233, 73] on icon "edit" at bounding box center [234, 73] width 4 height 4
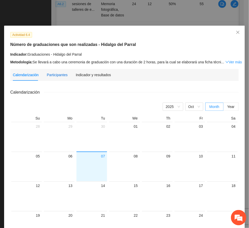
click at [60, 74] on div "Participantes" at bounding box center [57, 75] width 21 height 6
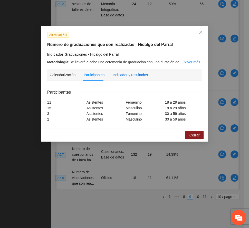
click at [134, 74] on div "Indicador y resultados" at bounding box center [130, 75] width 35 height 6
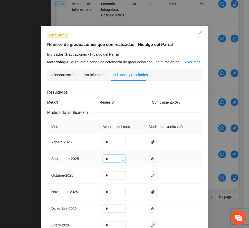
click at [107, 159] on input "*" at bounding box center [114, 159] width 23 height 8
type input "*"
click at [151, 158] on icon "paper-clip" at bounding box center [153, 159] width 4 height 4
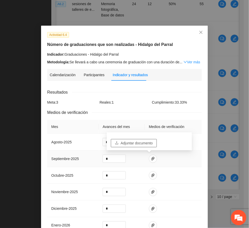
click at [147, 143] on span "Adjuntar documento" at bounding box center [137, 143] width 32 height 6
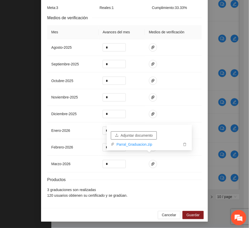
scroll to position [97, 0]
click at [191, 218] on span "Guardar" at bounding box center [193, 215] width 13 height 6
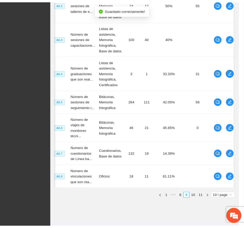
scroll to position [0, 5]
